Goal: Obtain resource: Download file/media

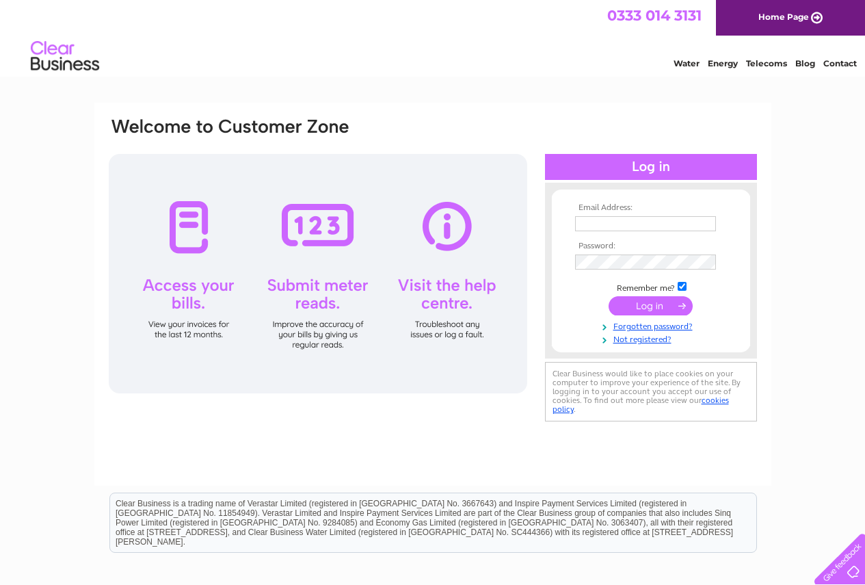
type input "patricia@adairbuildingservices.co.uk"
click at [666, 306] on input "submit" at bounding box center [651, 305] width 84 height 19
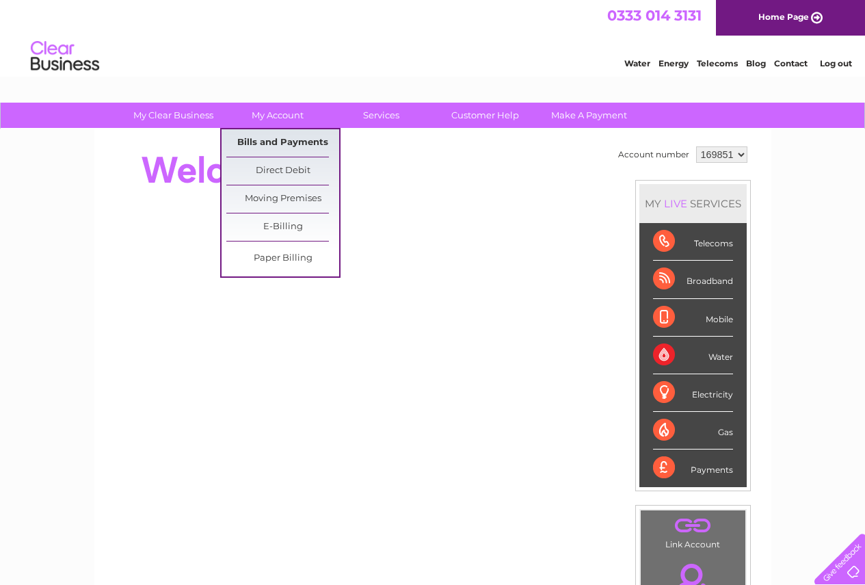
click at [278, 146] on link "Bills and Payments" at bounding box center [282, 142] width 113 height 27
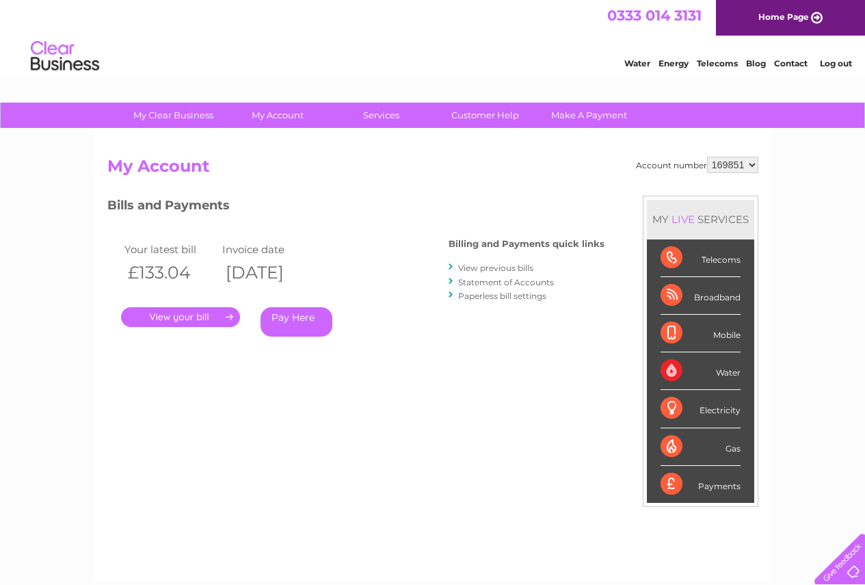
click at [203, 315] on link "." at bounding box center [180, 317] width 119 height 20
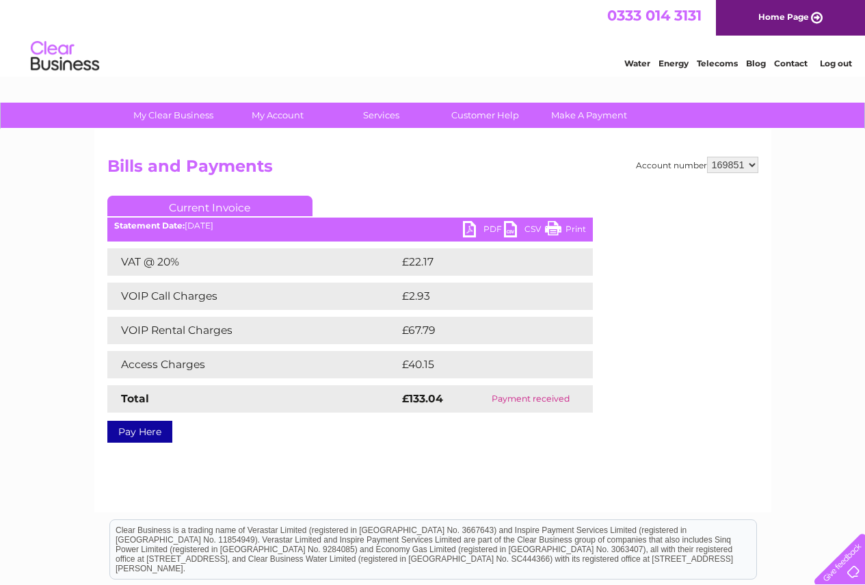
click at [494, 230] on link "PDF" at bounding box center [483, 231] width 41 height 20
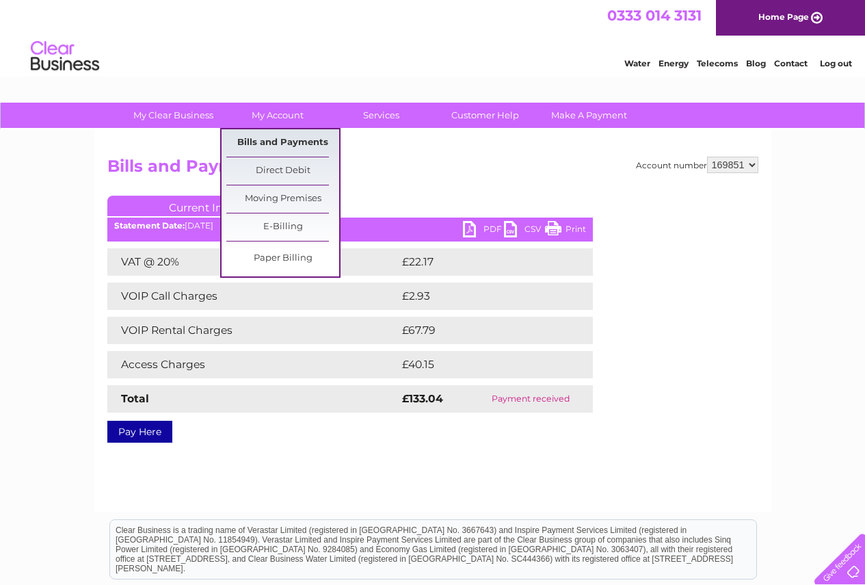
click at [287, 130] on link "Bills and Payments" at bounding box center [282, 142] width 113 height 27
click at [323, 149] on link "Bills and Payments" at bounding box center [282, 142] width 113 height 27
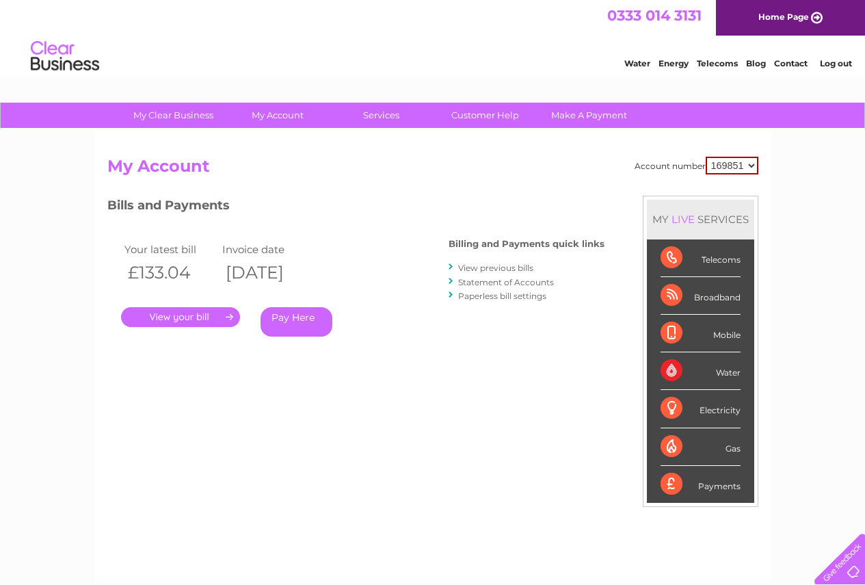
click at [510, 270] on link "View previous bills" at bounding box center [495, 268] width 75 height 10
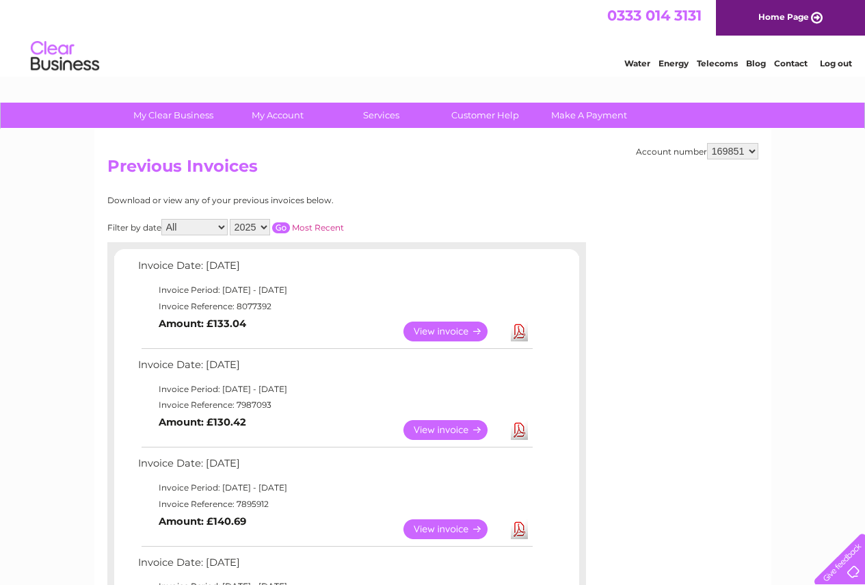
click at [460, 431] on link "View" at bounding box center [453, 430] width 101 height 20
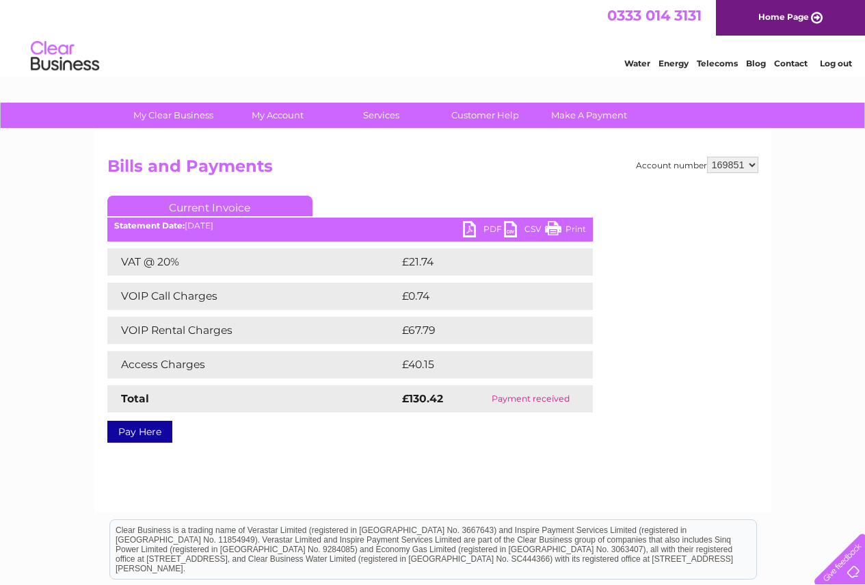
click at [490, 228] on link "PDF" at bounding box center [483, 231] width 41 height 20
